Goal: Navigation & Orientation: Find specific page/section

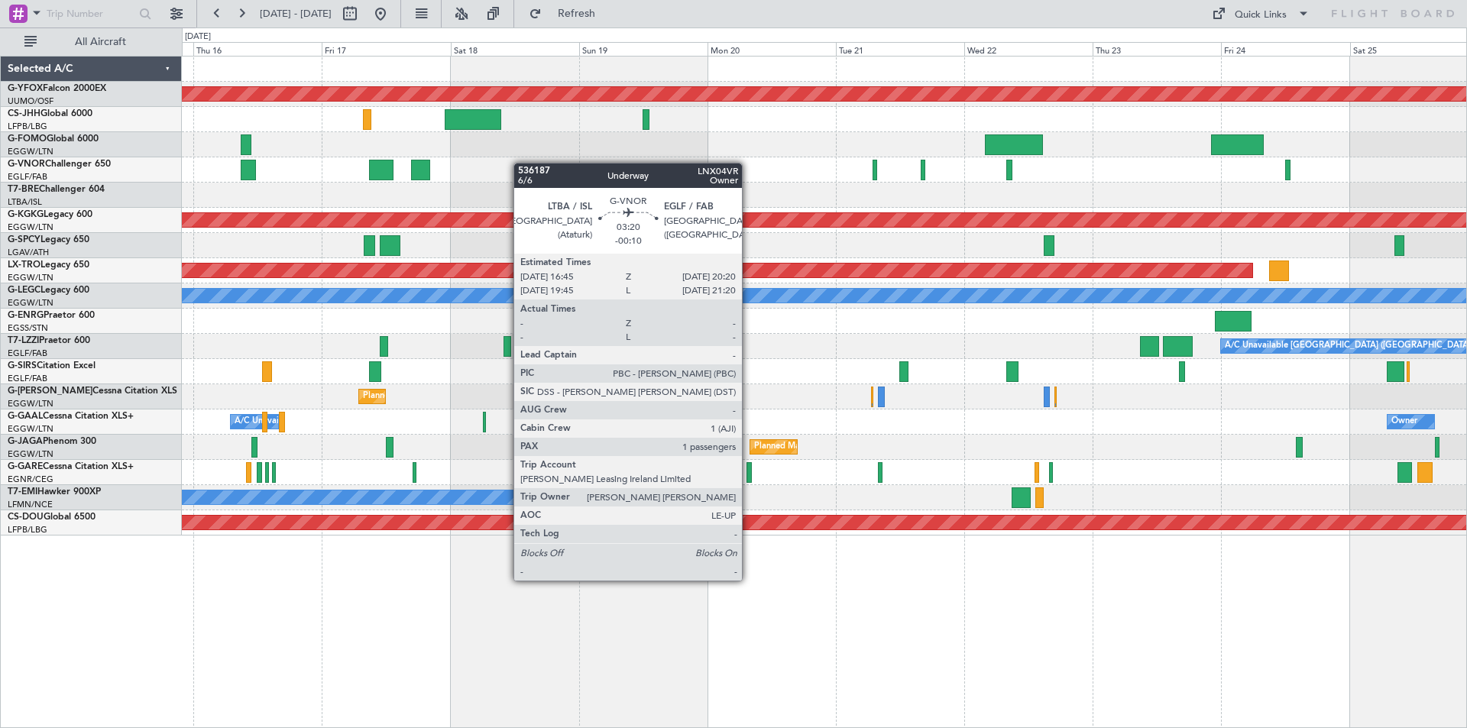
click at [112, 128] on div "AOG Maint Ostafyevo Planned Maint [GEOGRAPHIC_DATA] ([GEOGRAPHIC_DATA]) Planned…" at bounding box center [733, 378] width 1467 height 701
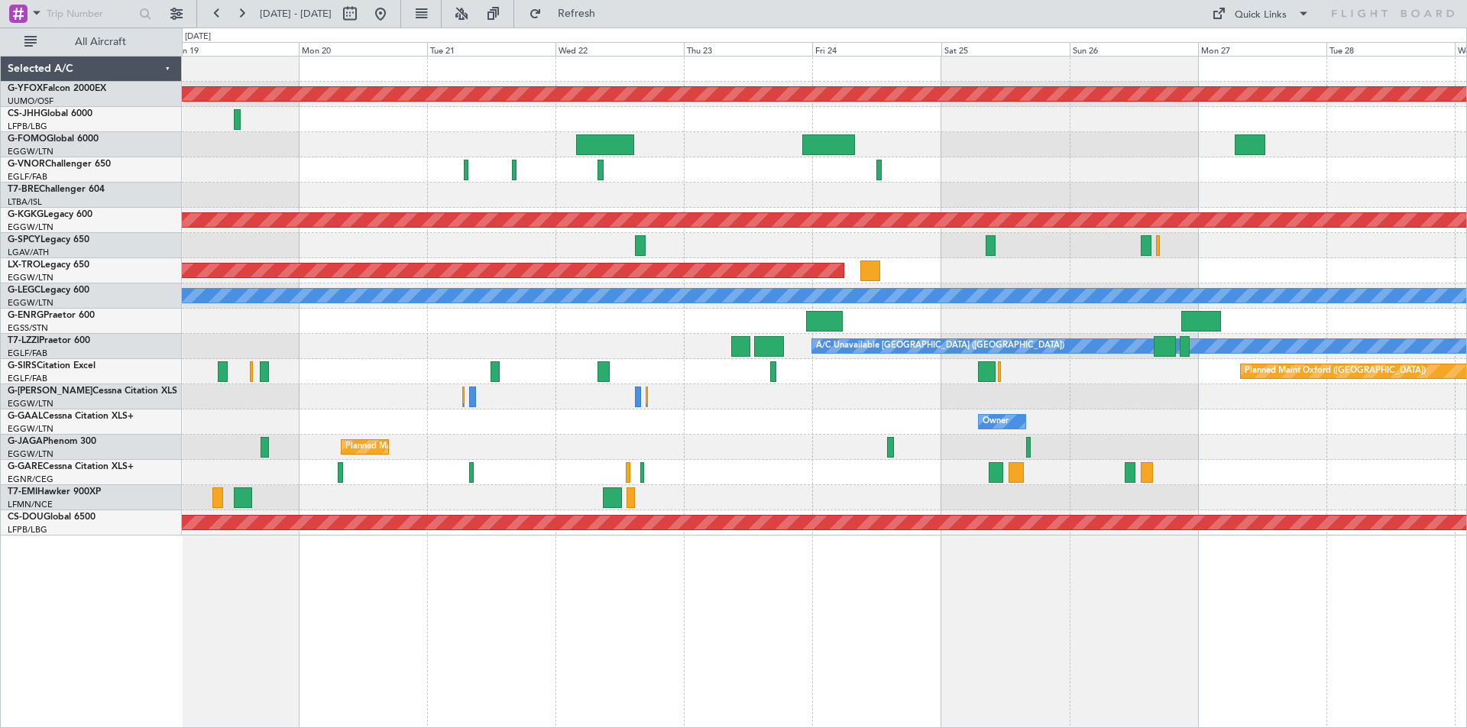
click at [112, 122] on div "AOG Maint Ostafyevo Planned Maint [GEOGRAPHIC_DATA] ([PERSON_NAME] Intl) Planne…" at bounding box center [733, 378] width 1467 height 701
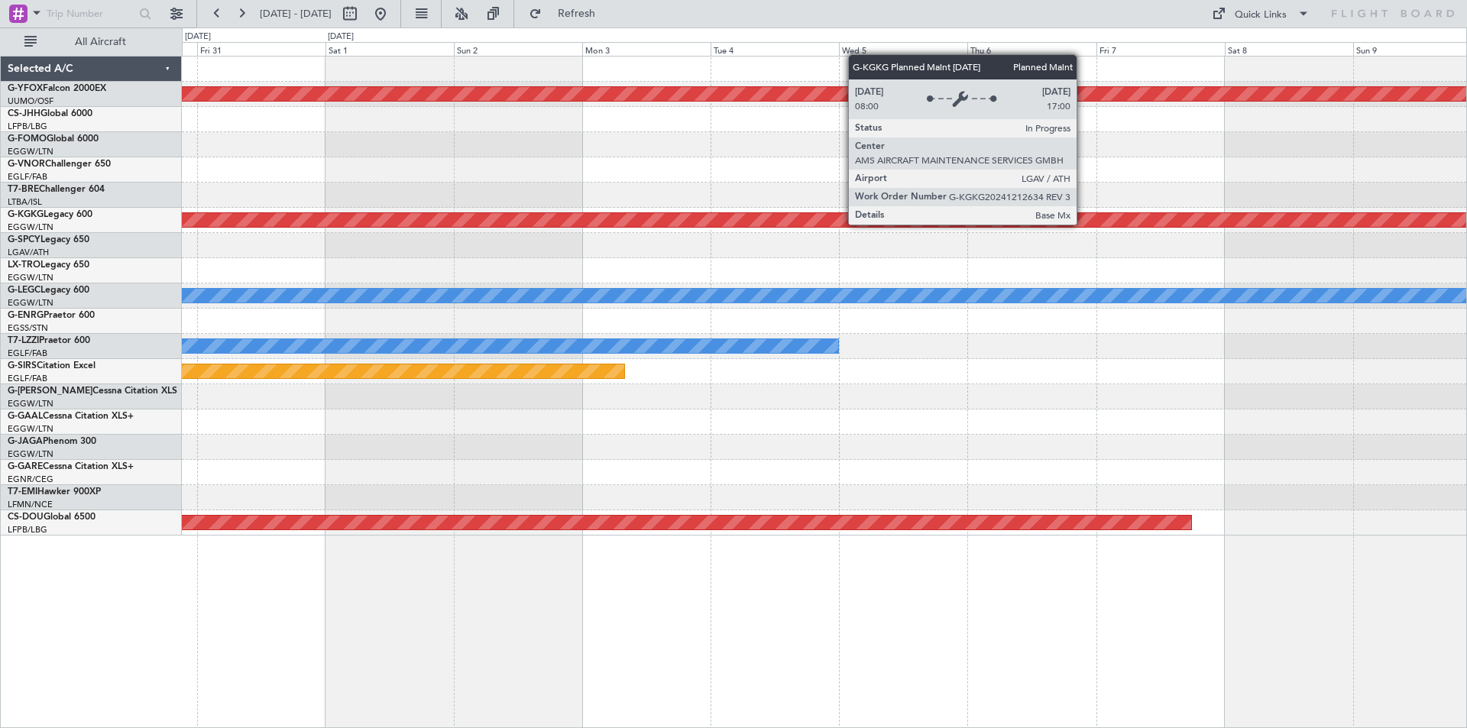
click at [283, 199] on div "AOG Maint Ostafyevo Planned Maint [GEOGRAPHIC_DATA] ([PERSON_NAME] Intl) Planne…" at bounding box center [824, 296] width 1285 height 479
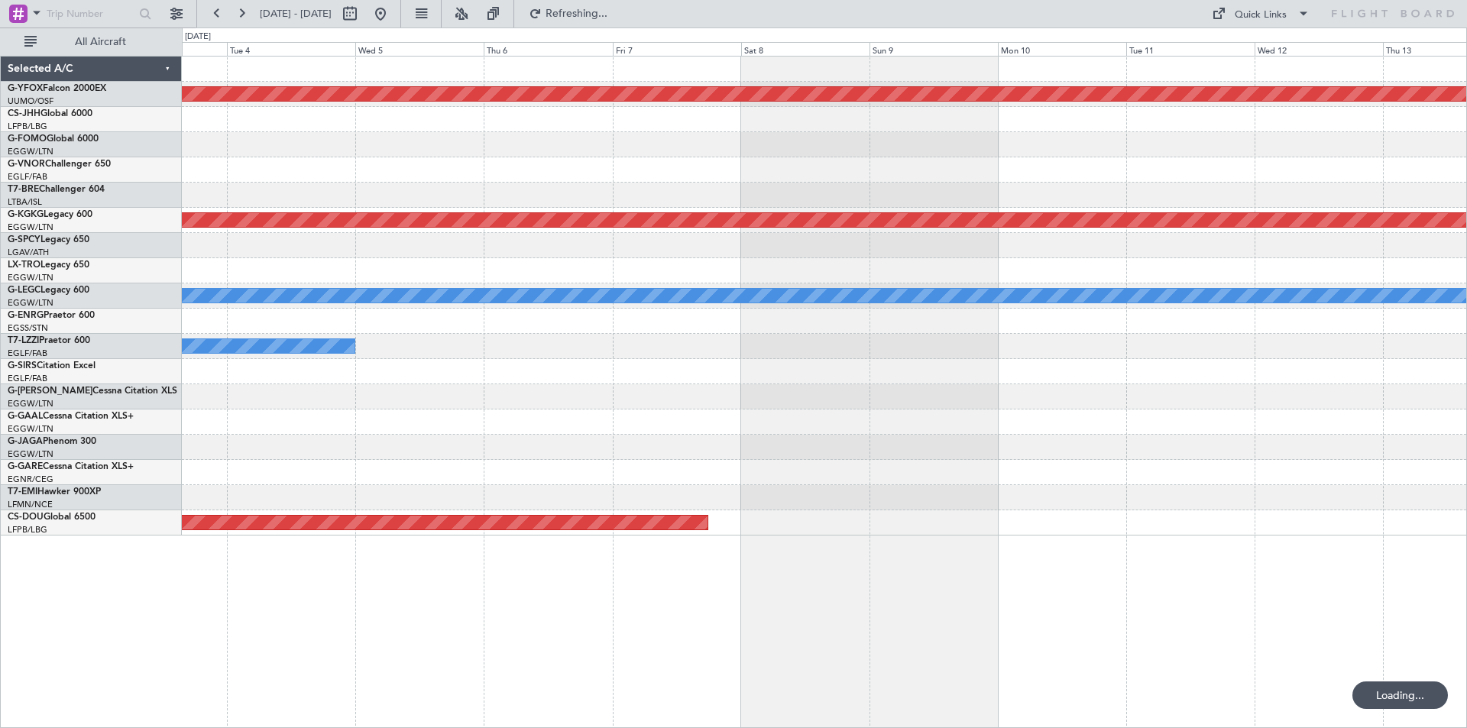
click at [0, 198] on html "[DATE] - [DATE] Refreshing... Quick Links All Aircraft AOG Maint Ostafyevo Plan…" at bounding box center [733, 364] width 1467 height 728
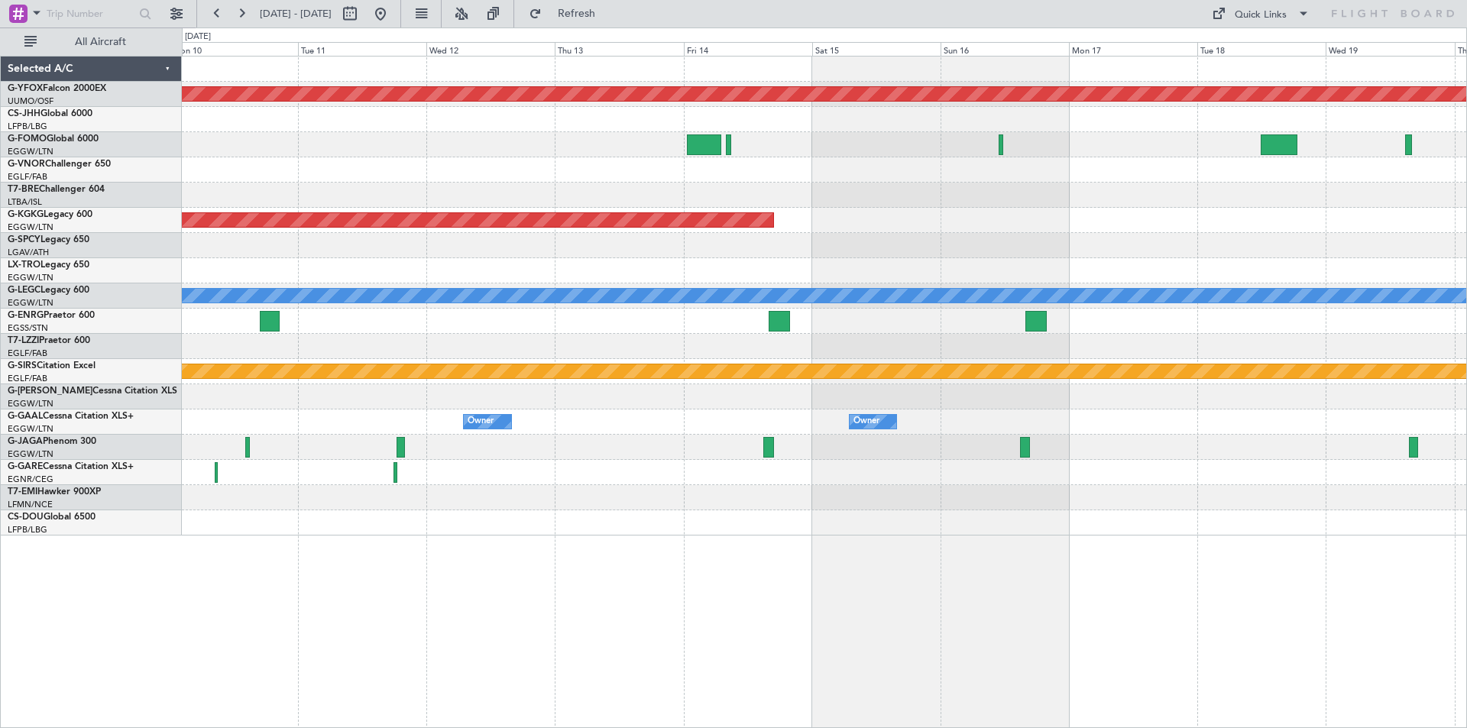
click at [705, 243] on div at bounding box center [824, 245] width 1285 height 25
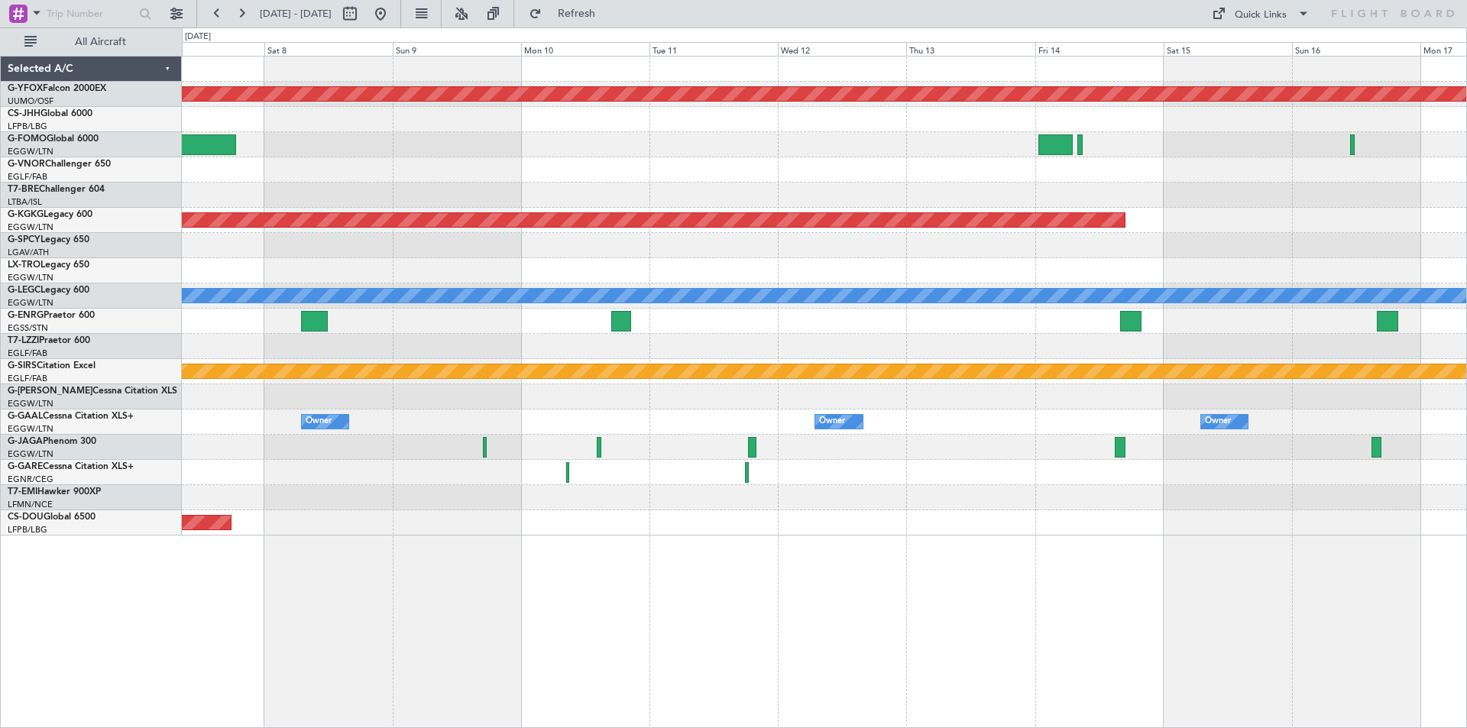
click at [890, 282] on div at bounding box center [824, 270] width 1285 height 25
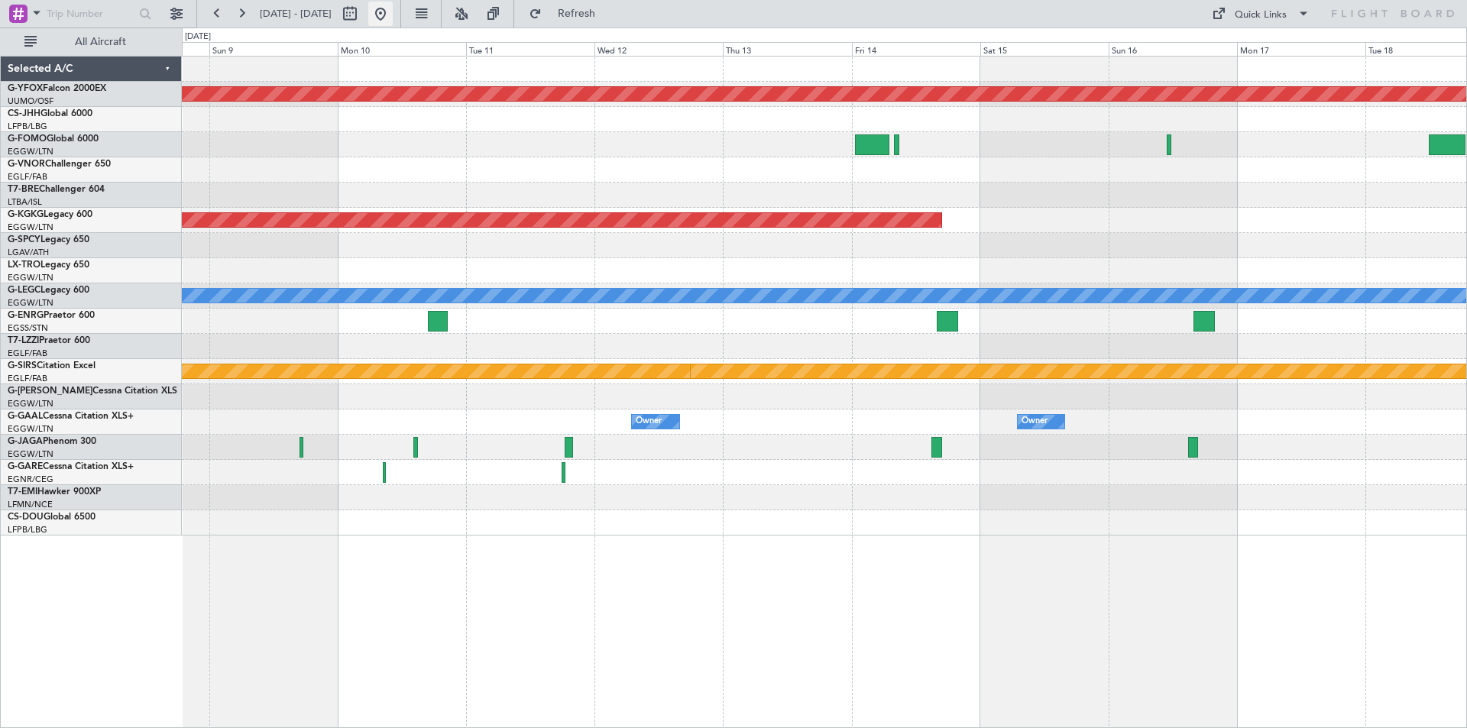
click at [393, 18] on button at bounding box center [380, 14] width 24 height 24
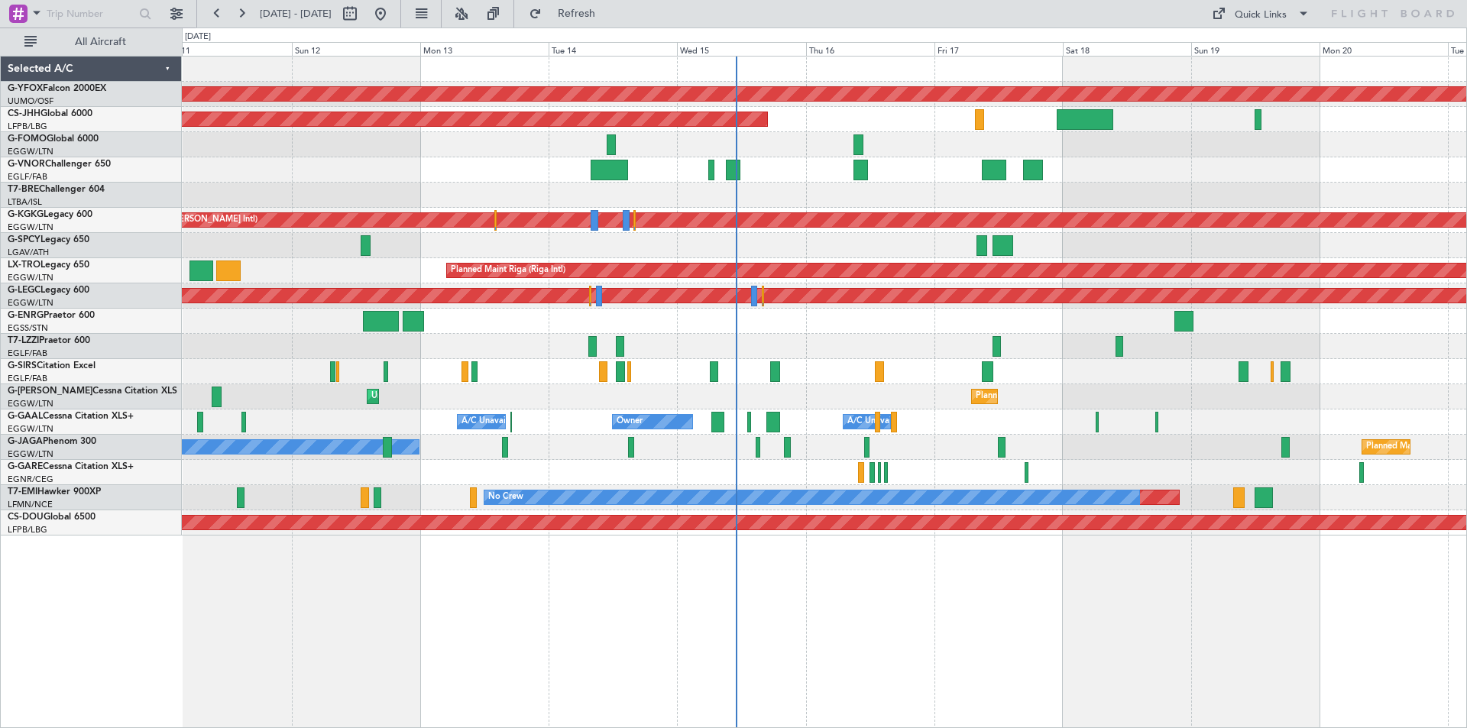
click at [0, 226] on html "[DATE] - [DATE] Refresh Quick Links All Aircraft AOG Maint Ostafyevo Planned Ma…" at bounding box center [733, 364] width 1467 height 728
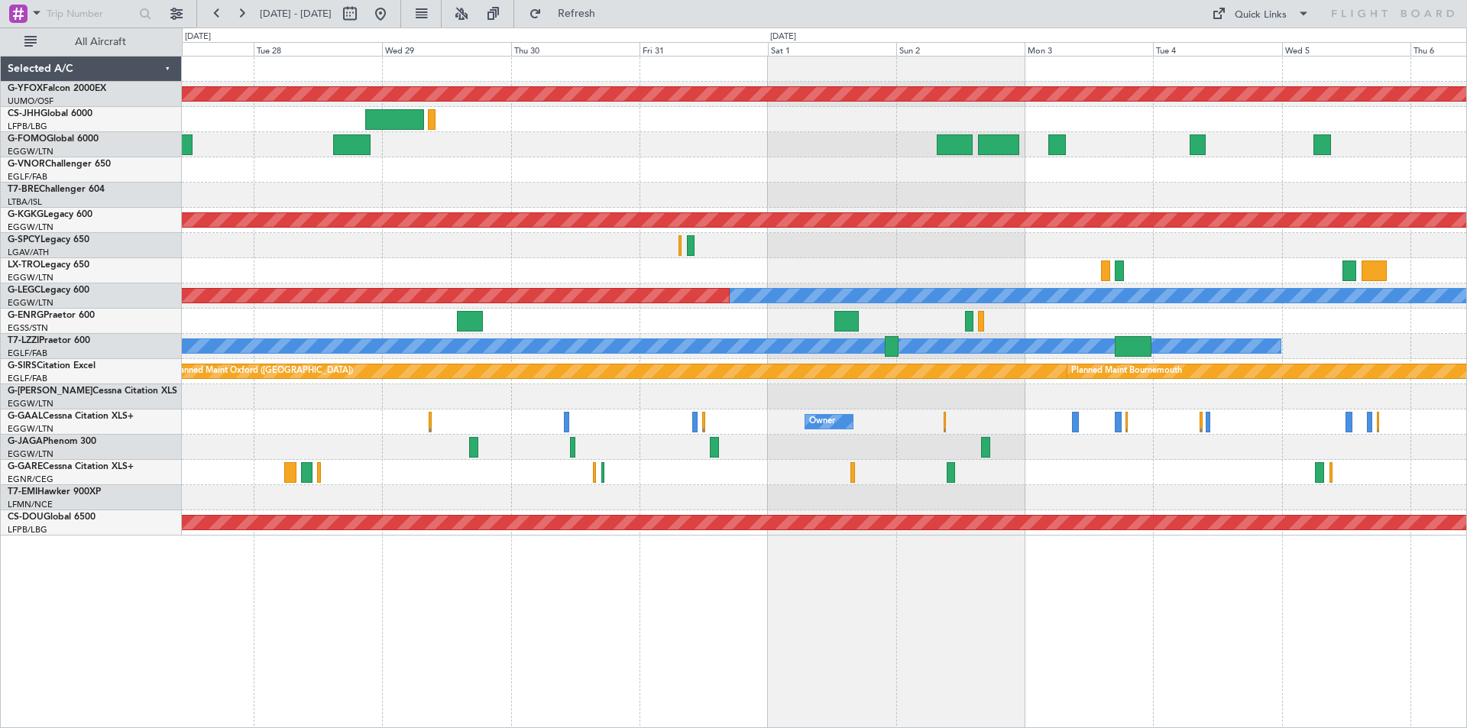
click at [150, 249] on div "AOG Maint Ostafyevo Planned Maint [GEOGRAPHIC_DATA] ([PERSON_NAME] Intl) A/C Un…" at bounding box center [733, 378] width 1467 height 701
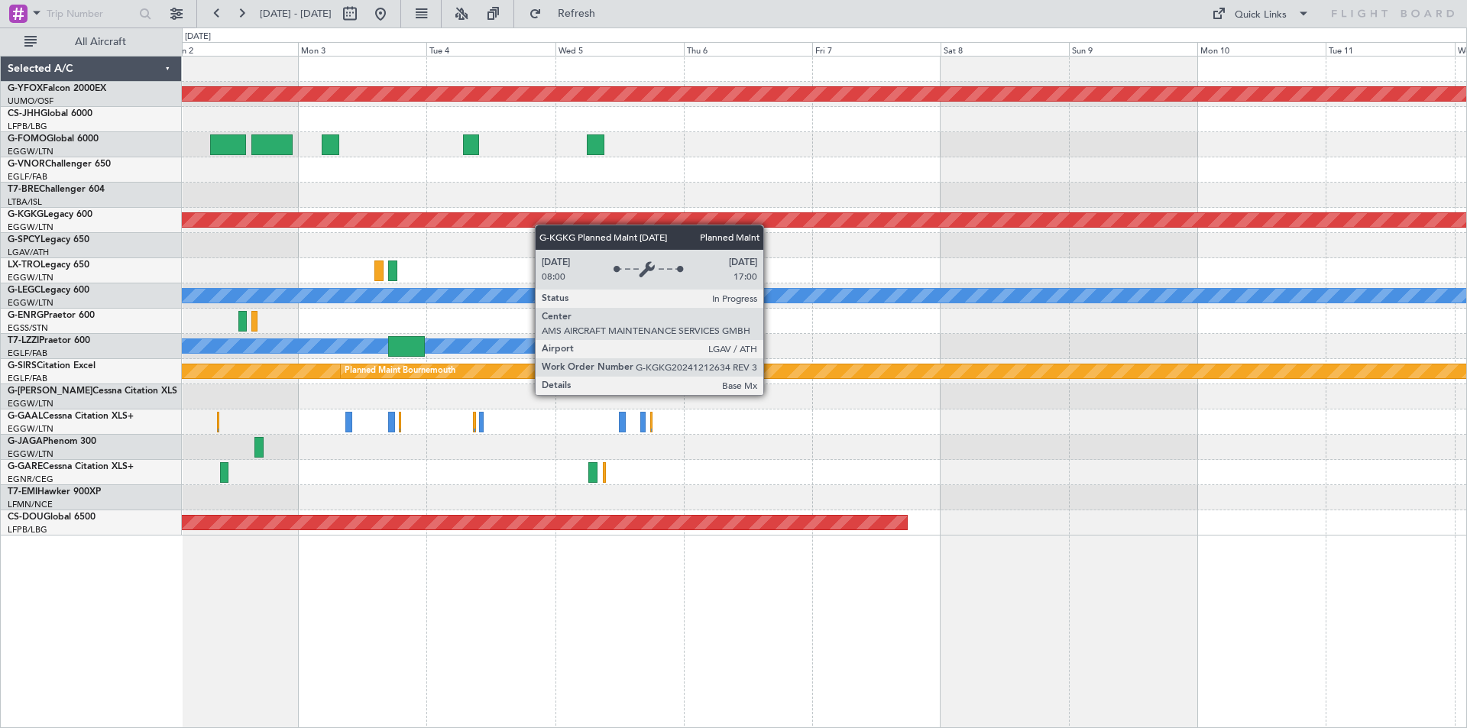
click at [261, 212] on div "AOG Maint Ostafyevo Planned Maint [GEOGRAPHIC_DATA] ([PERSON_NAME] Intl) A/C Un…" at bounding box center [824, 296] width 1285 height 479
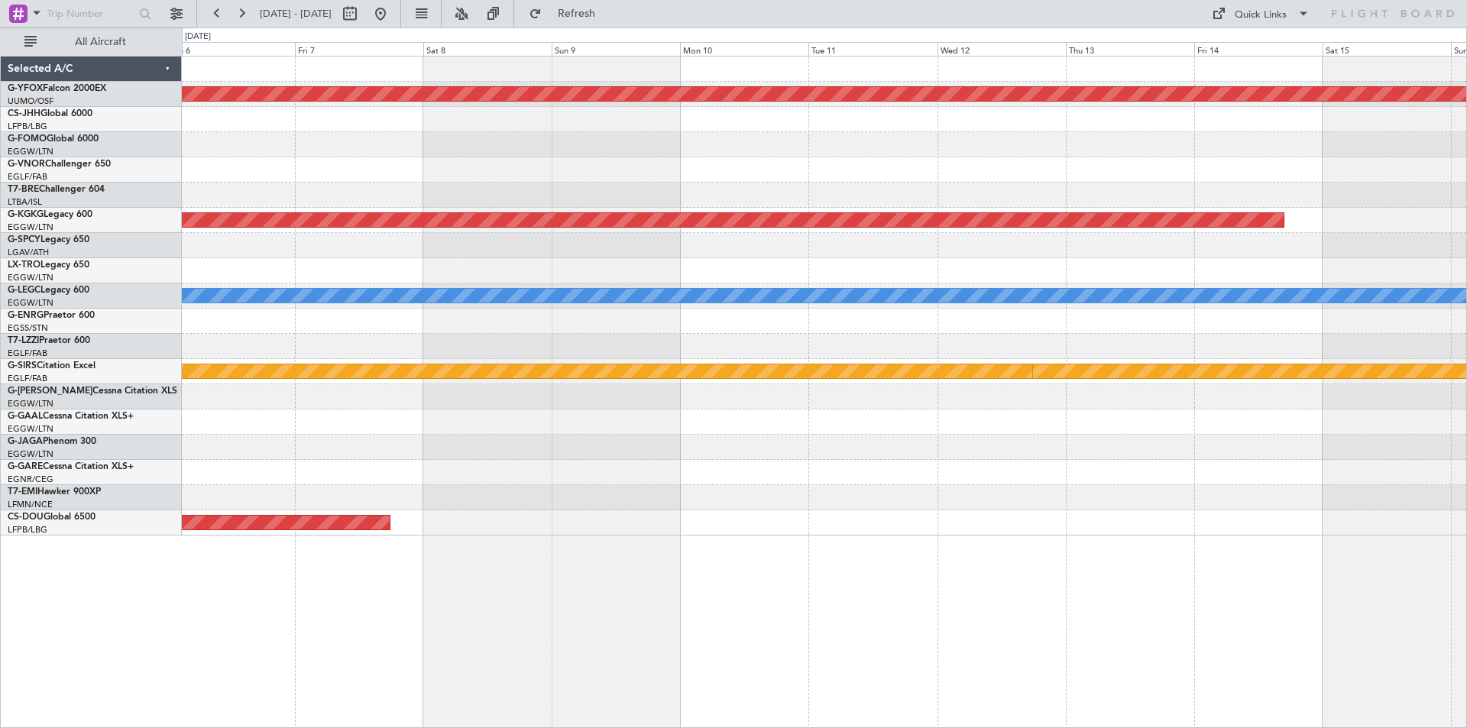
click at [680, 242] on div at bounding box center [824, 245] width 1285 height 25
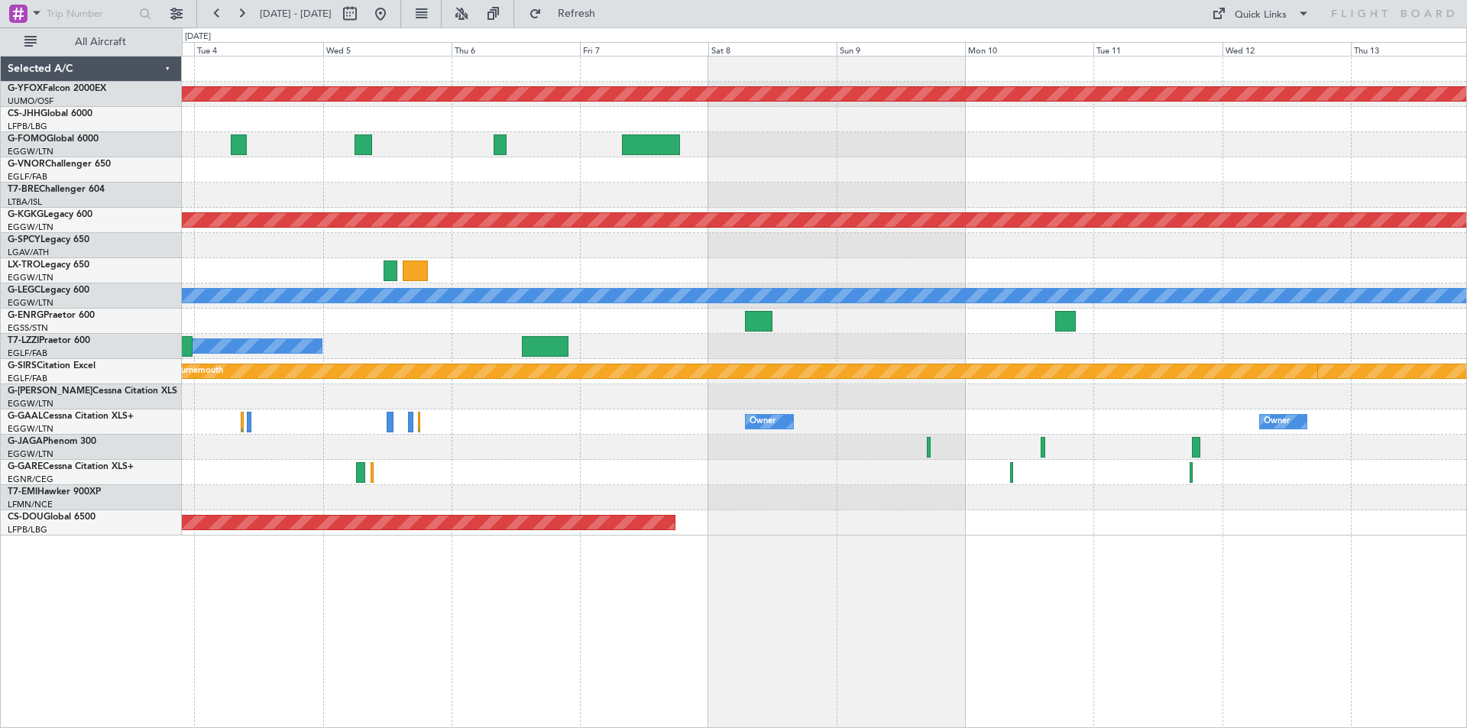
click at [1049, 385] on div "AOG Maint Ostafyevo Planned Maint [GEOGRAPHIC_DATA] ([PERSON_NAME] Intl) A/C Un…" at bounding box center [824, 296] width 1285 height 479
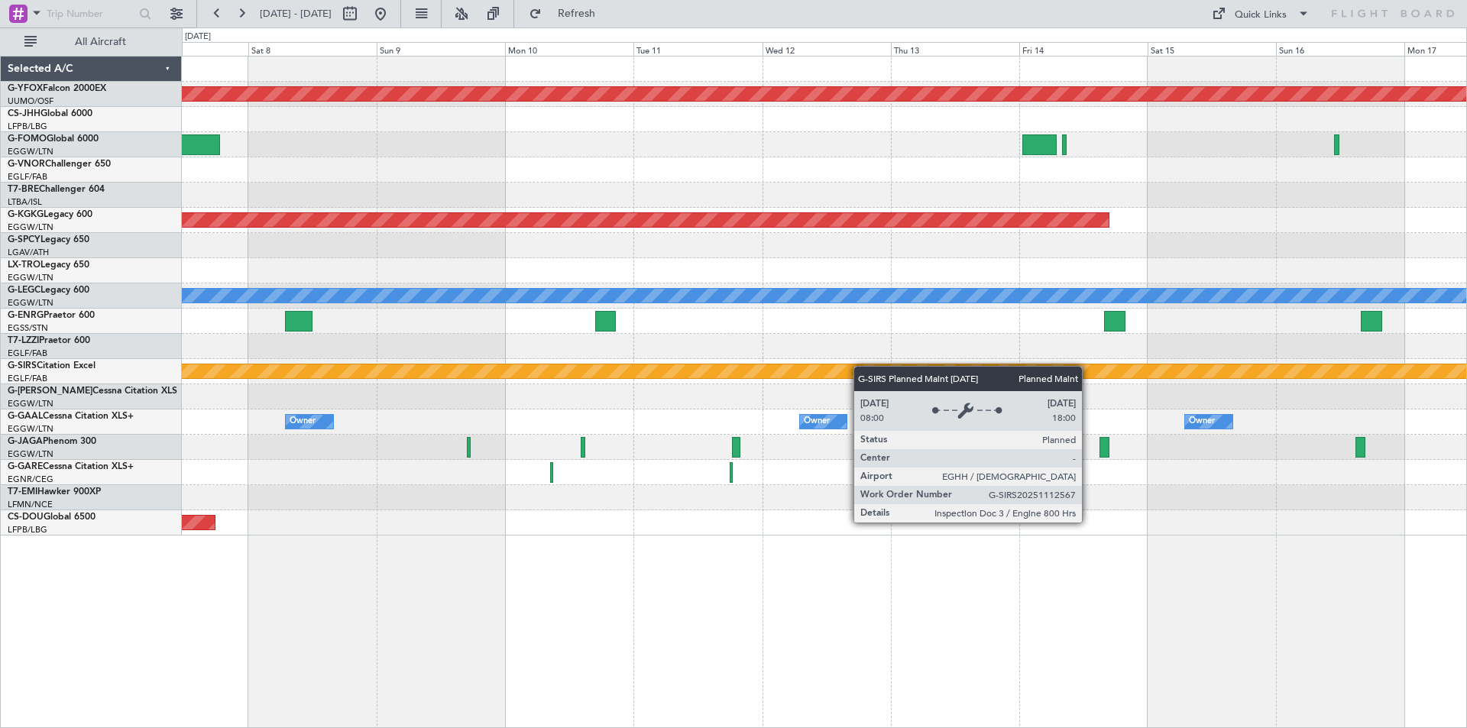
click at [465, 365] on div "AOG Maint Ostafyevo Planned Maint [GEOGRAPHIC_DATA] ([PERSON_NAME] Intl) A/C Un…" at bounding box center [824, 296] width 1285 height 479
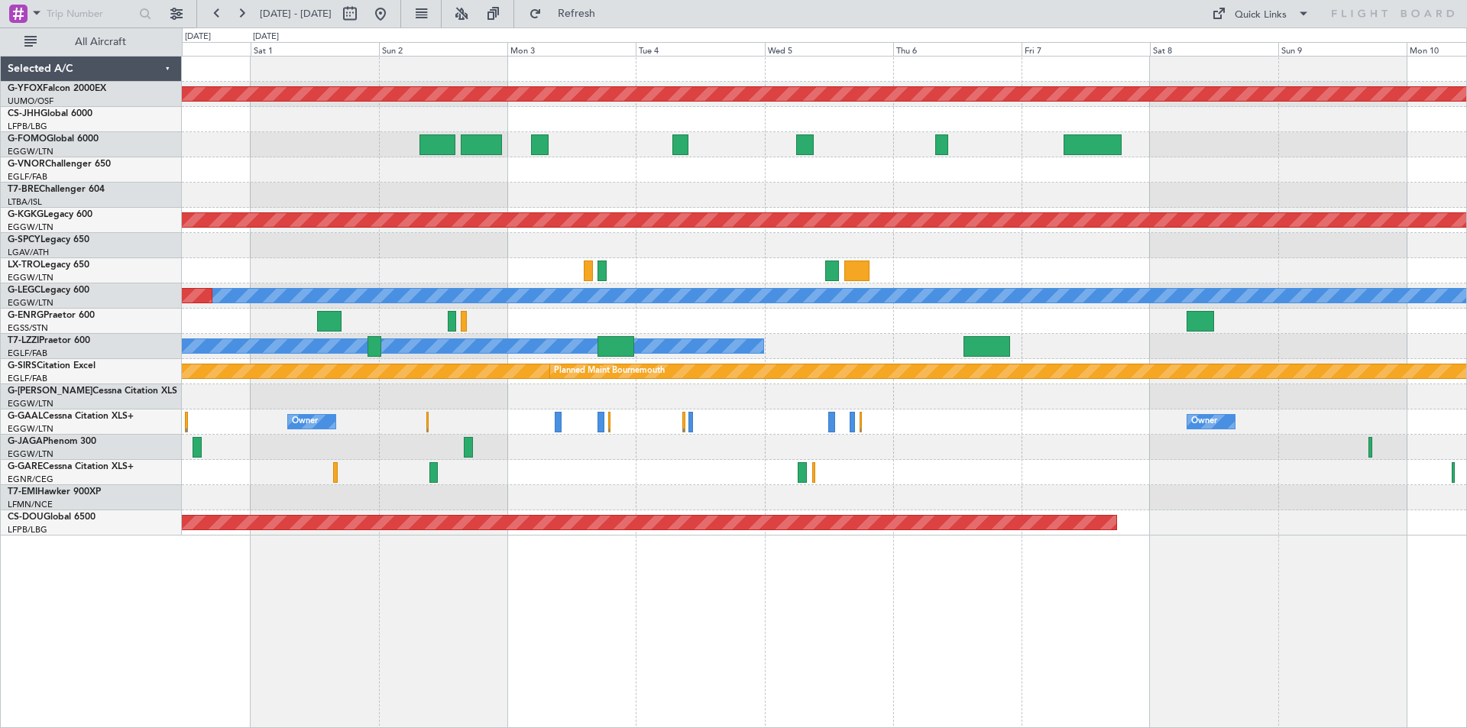
click at [1434, 240] on div "AOG Maint Ostafyevo Planned Maint [GEOGRAPHIC_DATA] ([PERSON_NAME] Intl) A/C Un…" at bounding box center [824, 296] width 1285 height 479
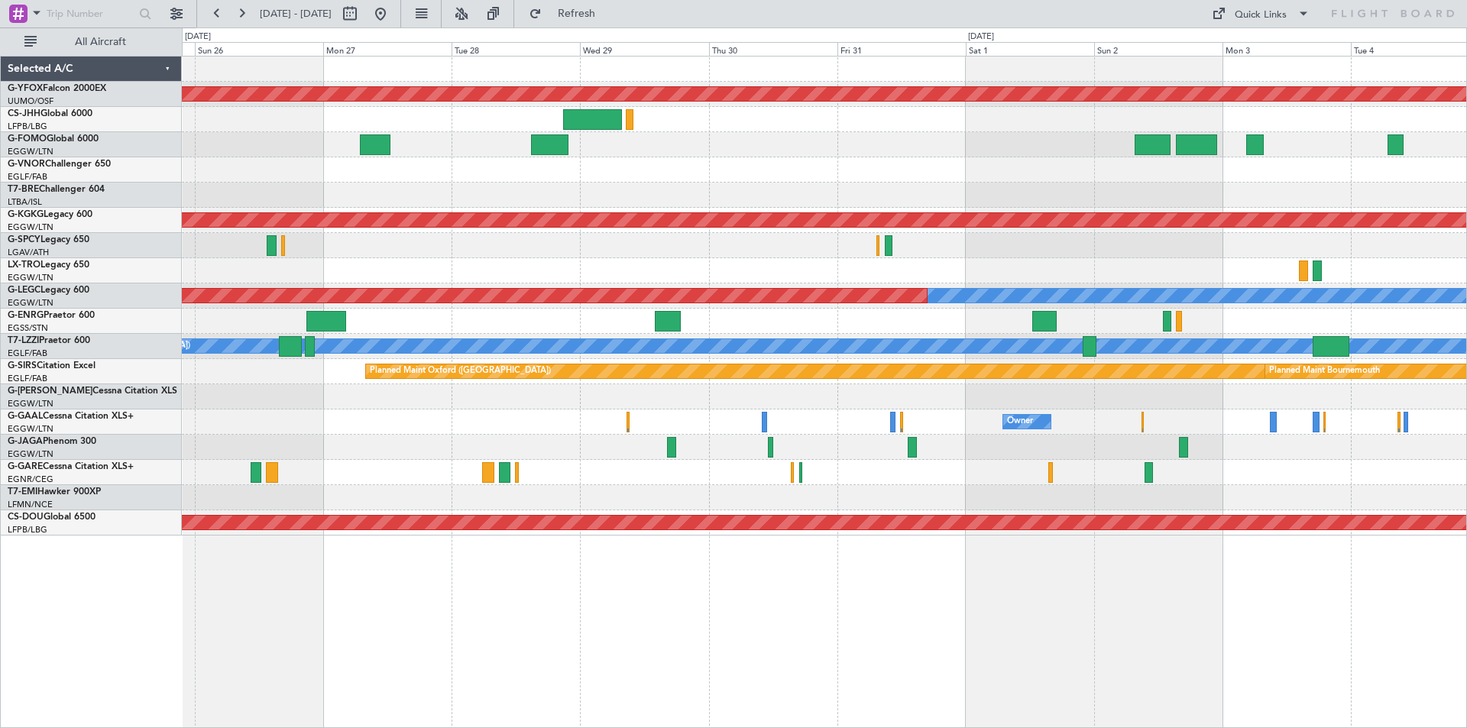
click at [1115, 186] on div "AOG Maint Ostafyevo Planned Maint [GEOGRAPHIC_DATA] ([PERSON_NAME] Intl) Planne…" at bounding box center [824, 296] width 1285 height 479
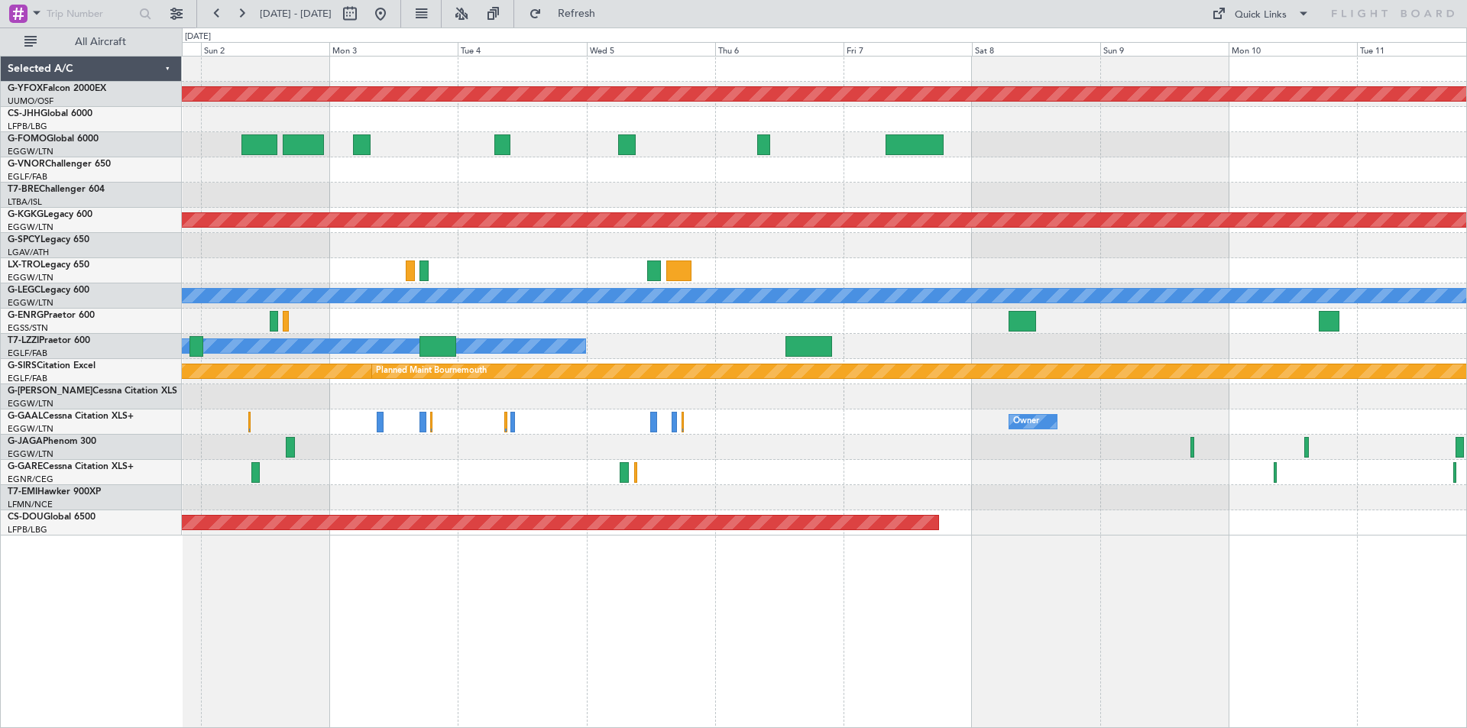
click at [0, 151] on html "[DATE] - [DATE] Refresh Quick Links All Aircraft AOG Maint Ostafyevo Planned Ma…" at bounding box center [733, 364] width 1467 height 728
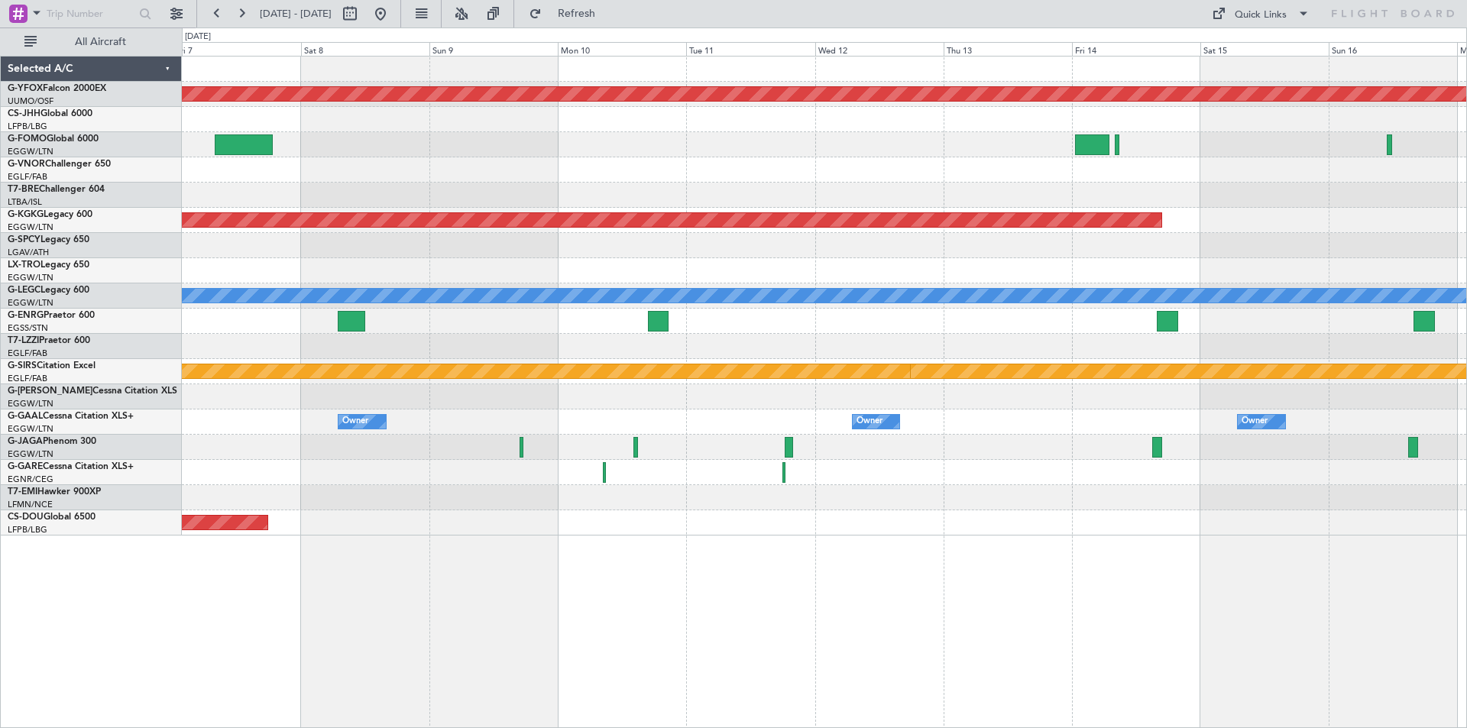
click at [564, 193] on div at bounding box center [824, 195] width 1285 height 25
click at [1242, 8] on div "Quick Links" at bounding box center [1261, 15] width 52 height 15
click at [1243, 54] on button "Trip Builder" at bounding box center [1261, 50] width 115 height 37
click at [393, 12] on button at bounding box center [380, 14] width 24 height 24
